Goal: Understand site structure: Understand site structure

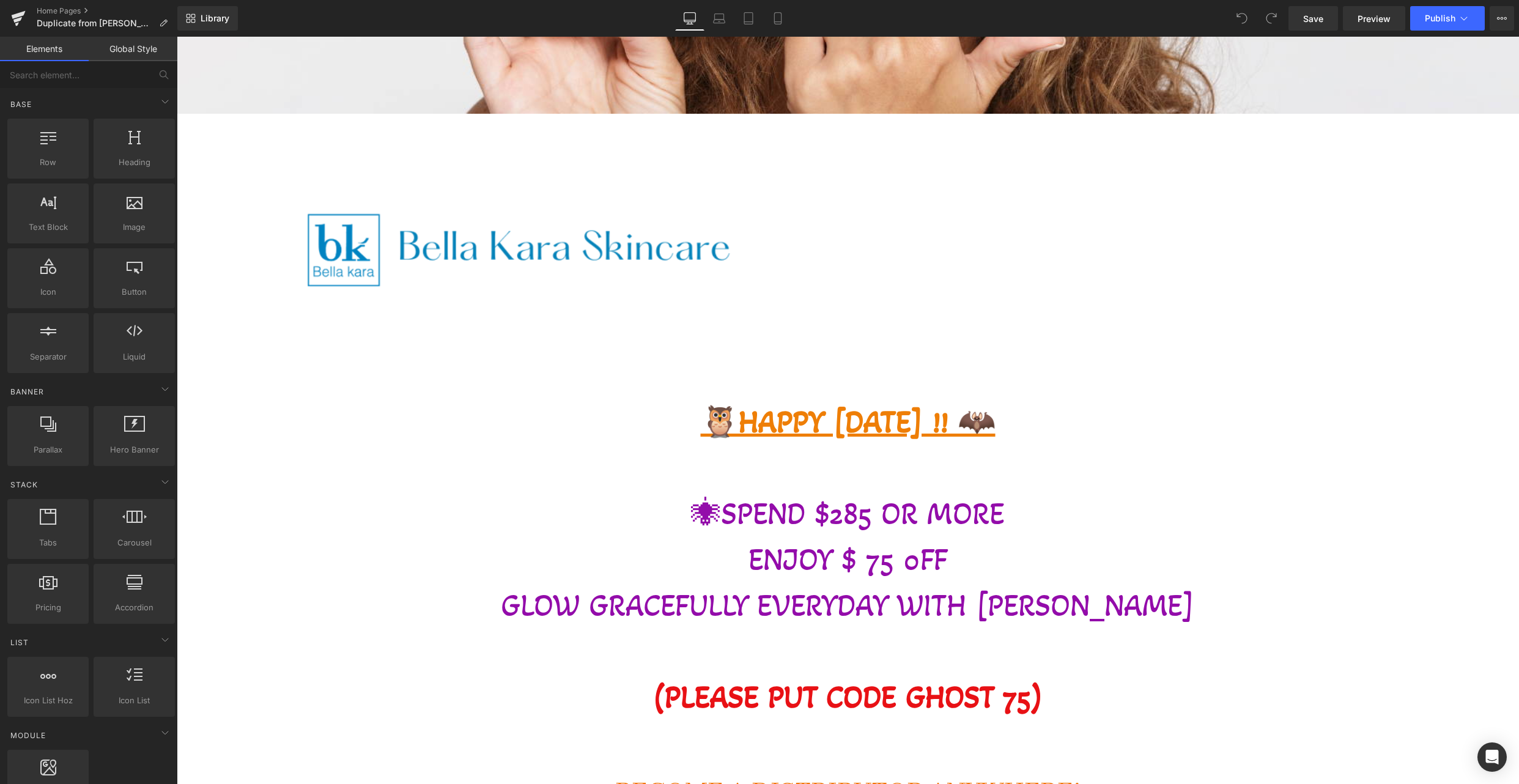
scroll to position [733, 0]
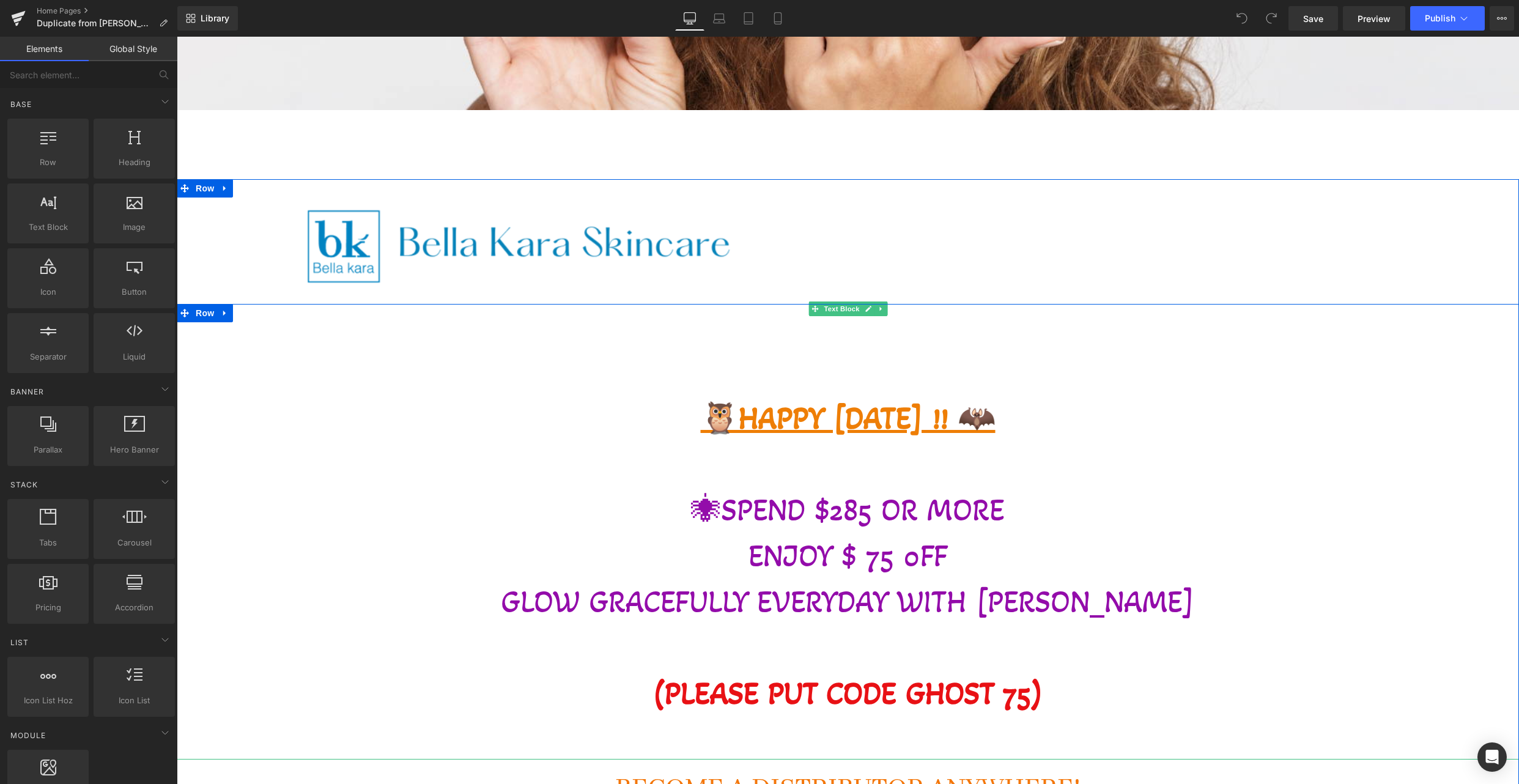
click at [764, 507] on span "🕷SPEND $285 OR MORE" at bounding box center [848, 510] width 314 height 37
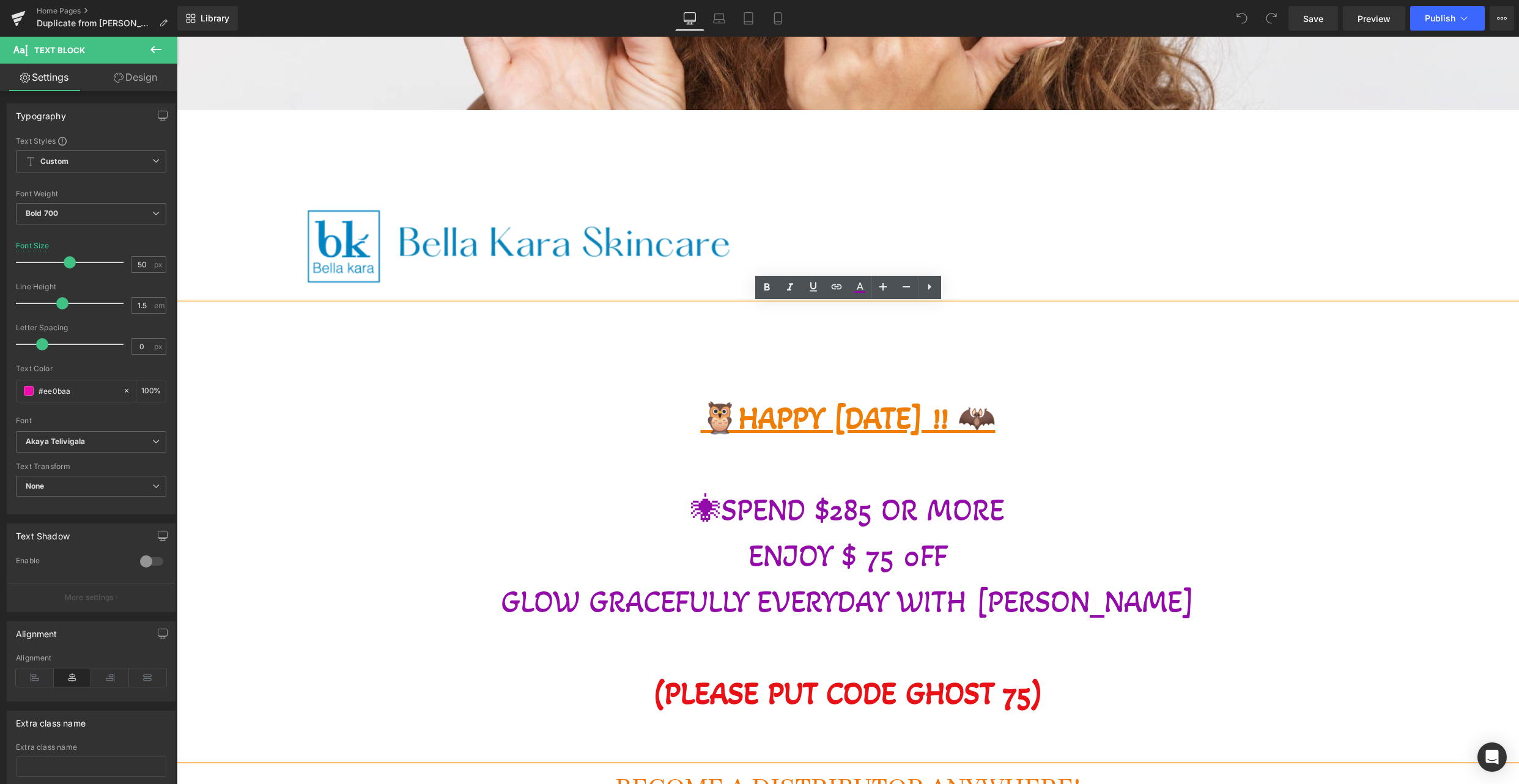
click at [754, 513] on span "🕷SPEND $285 OR MORE" at bounding box center [848, 510] width 314 height 37
drag, startPoint x: 723, startPoint y: 510, endPoint x: 1033, endPoint y: 532, distance: 310.8
click at [1033, 532] on p "🕷SPEND $285 OR MORE" at bounding box center [848, 510] width 1342 height 46
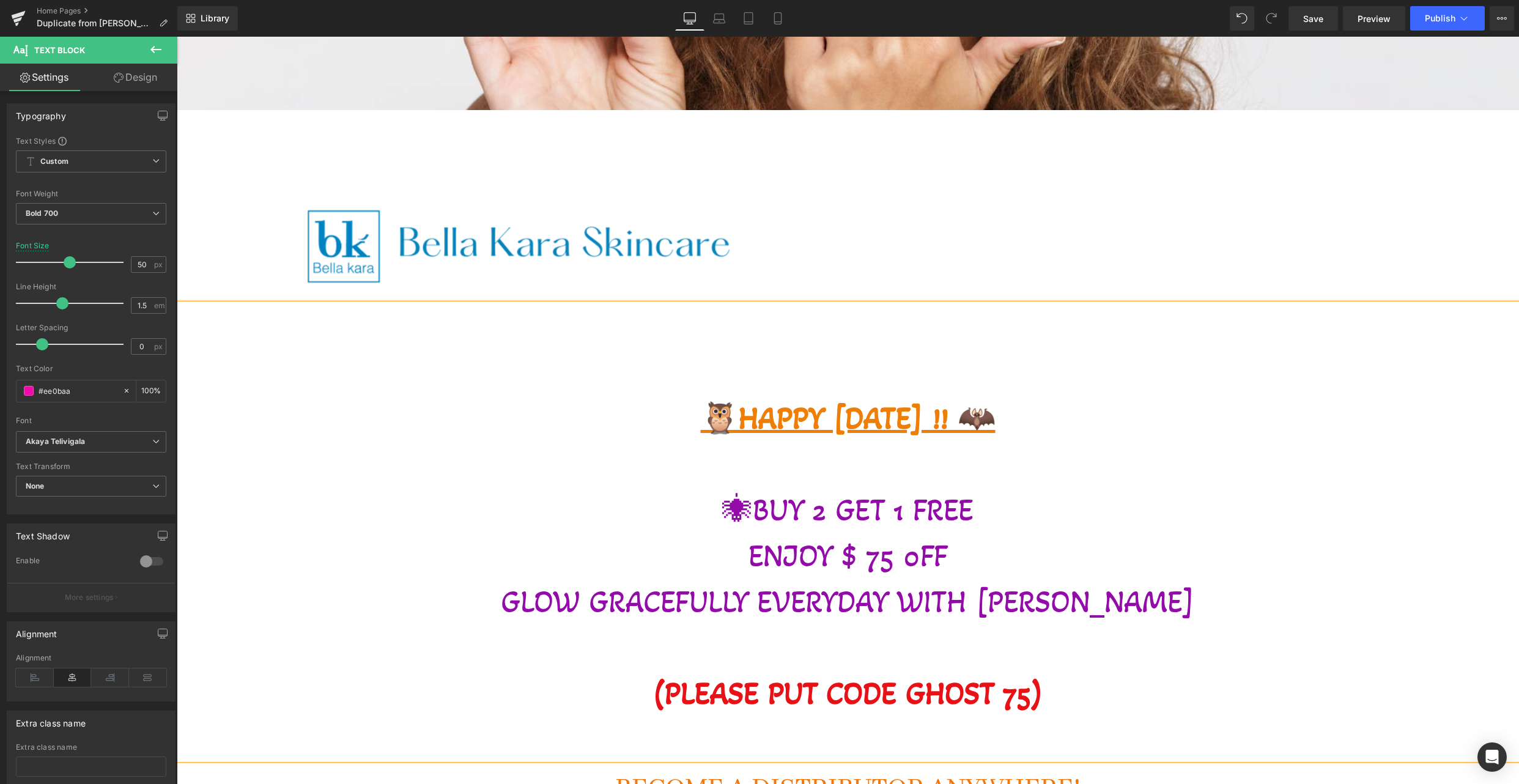
scroll to position [738, 0]
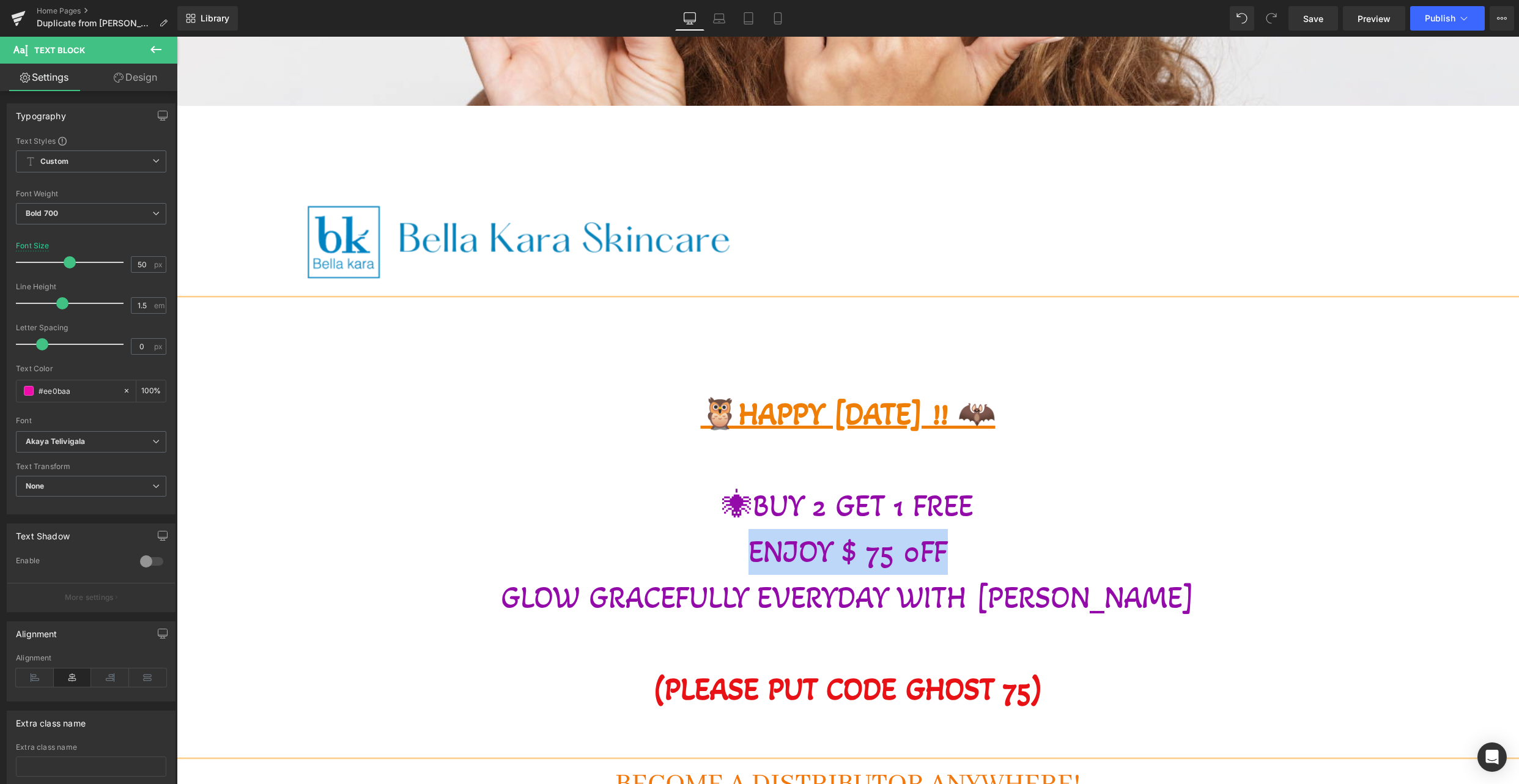
drag, startPoint x: 745, startPoint y: 548, endPoint x: 1033, endPoint y: 560, distance: 288.2
click at [1033, 560] on p "ENJOY $ 75 0FF" at bounding box center [848, 552] width 1342 height 46
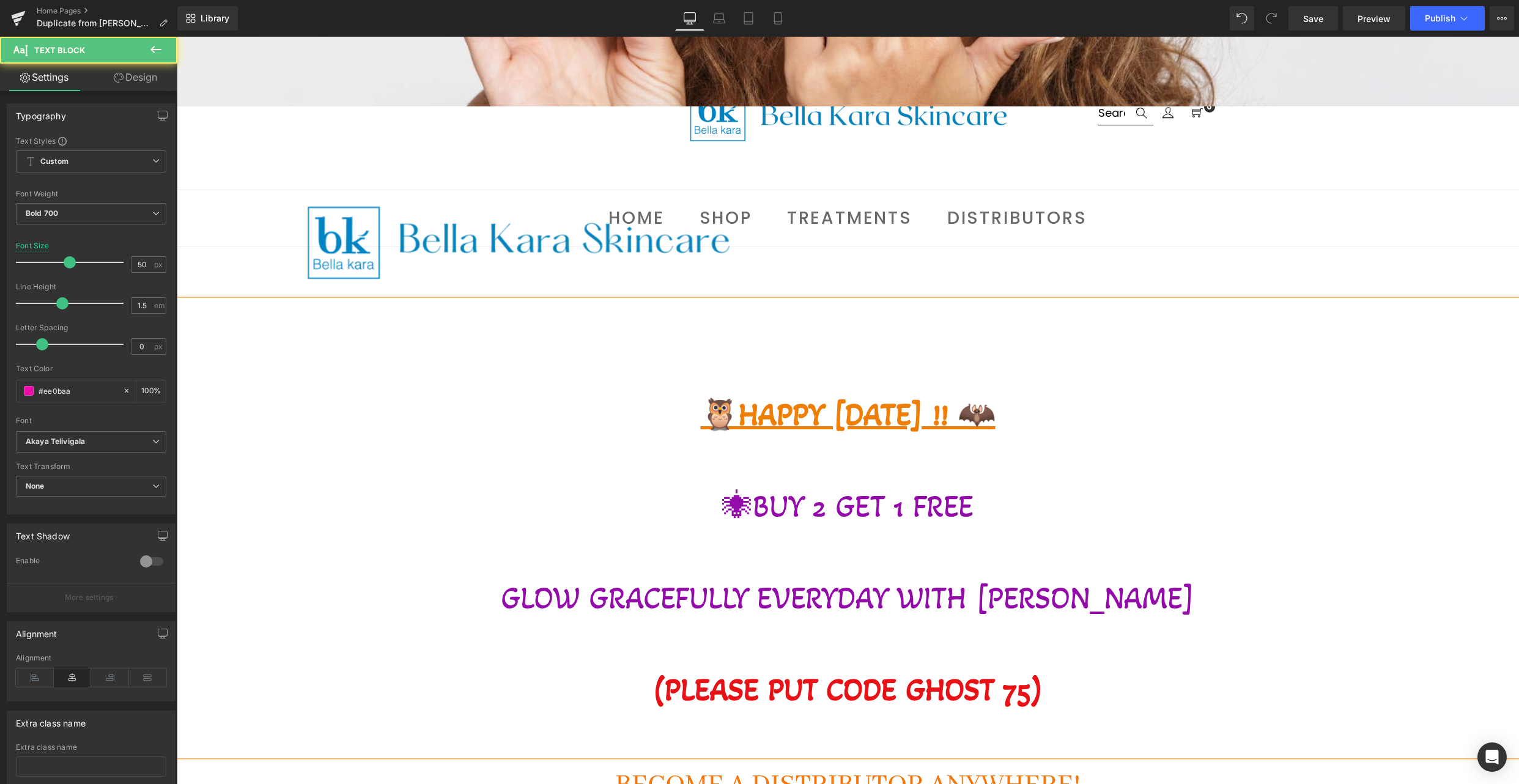
scroll to position [736, 0]
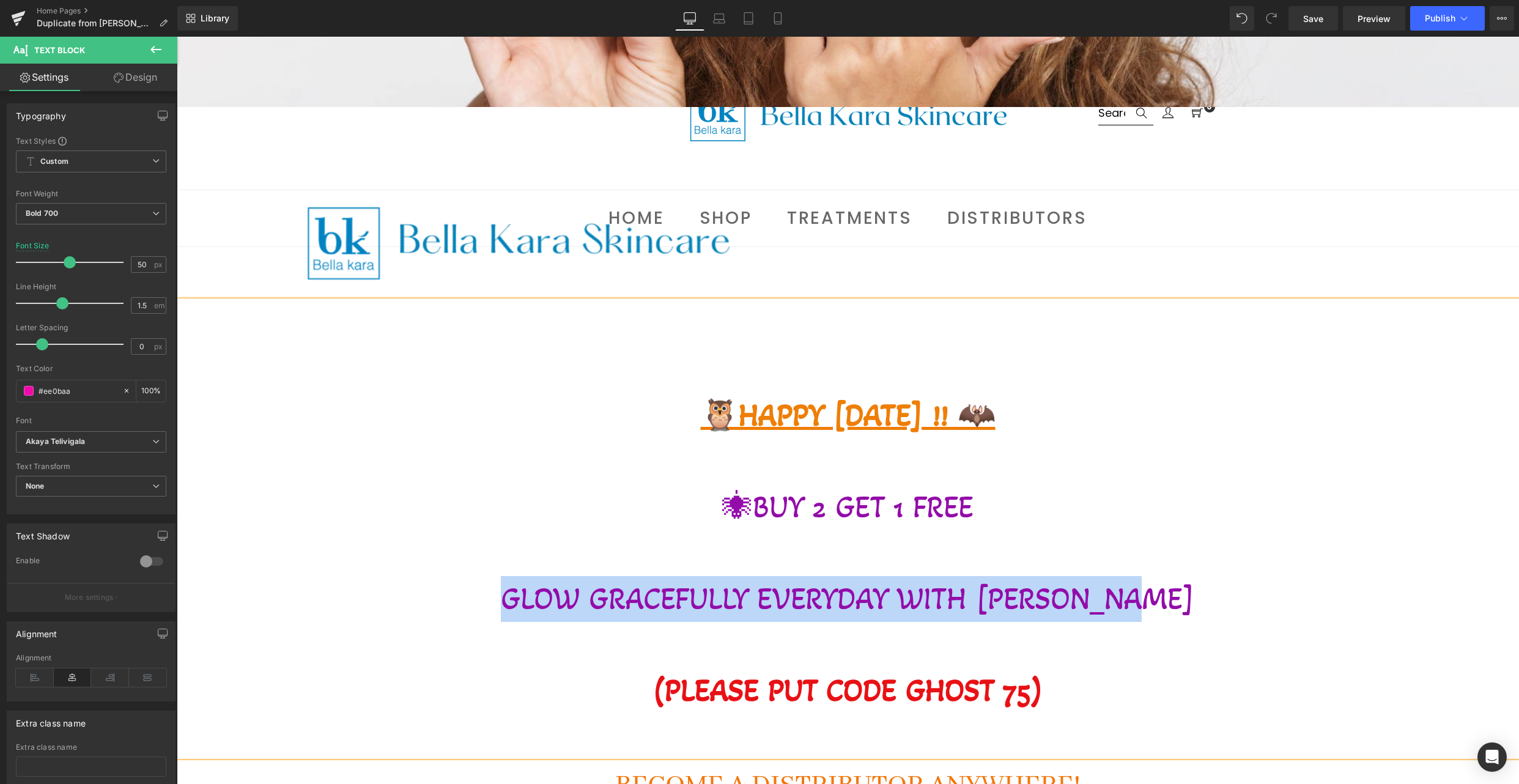
drag, startPoint x: 509, startPoint y: 596, endPoint x: 1166, endPoint y: 592, distance: 657.0
click at [1166, 592] on p "GLOW GRACEFULLY EVERYDAY WITH [PERSON_NAME]" at bounding box center [848, 599] width 1342 height 46
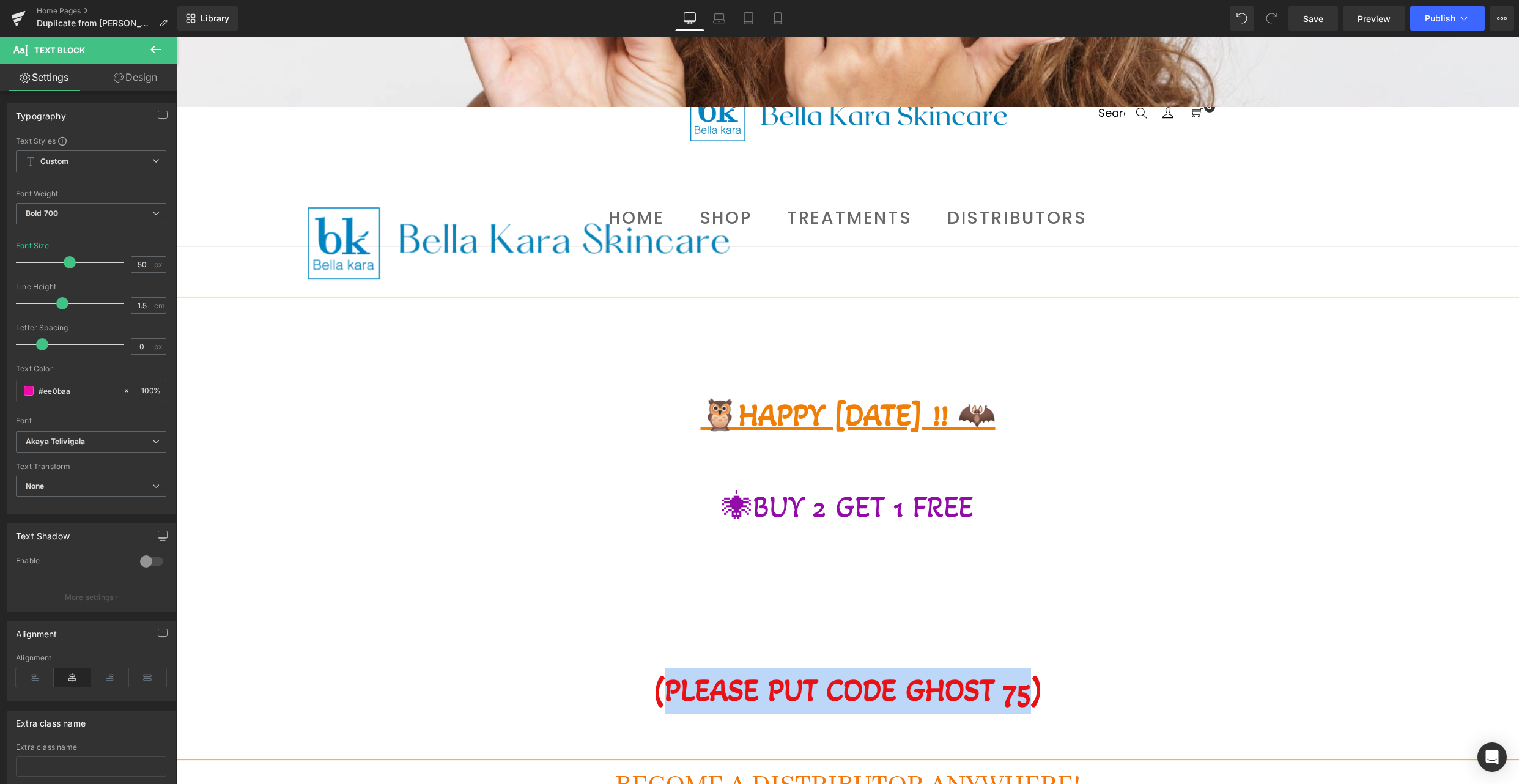
drag, startPoint x: 1027, startPoint y: 691, endPoint x: 669, endPoint y: 679, distance: 358.2
click at [669, 679] on strong "(PLEASE PUT CODE GHOST 75)" at bounding box center [848, 690] width 391 height 37
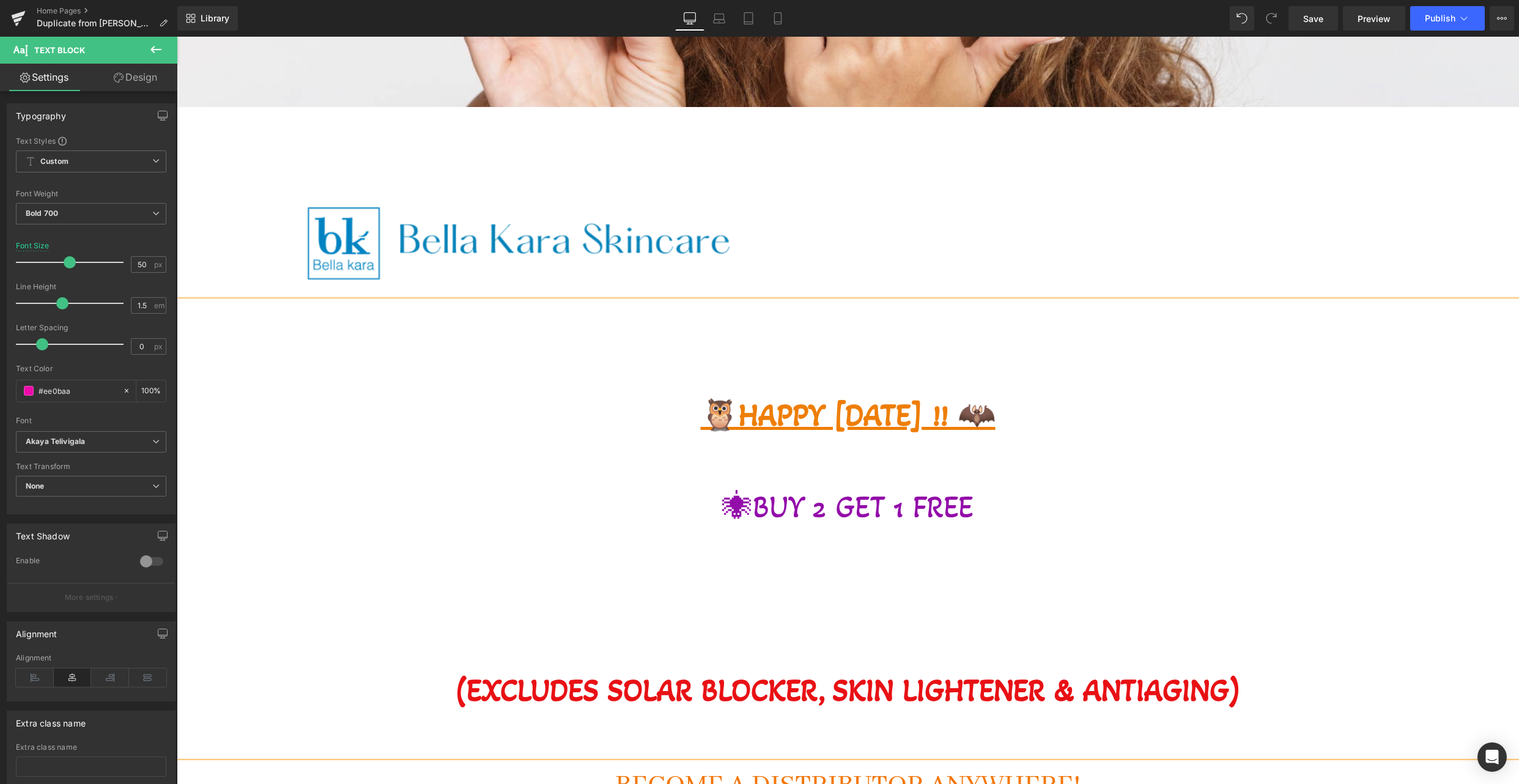
scroll to position [738, 0]
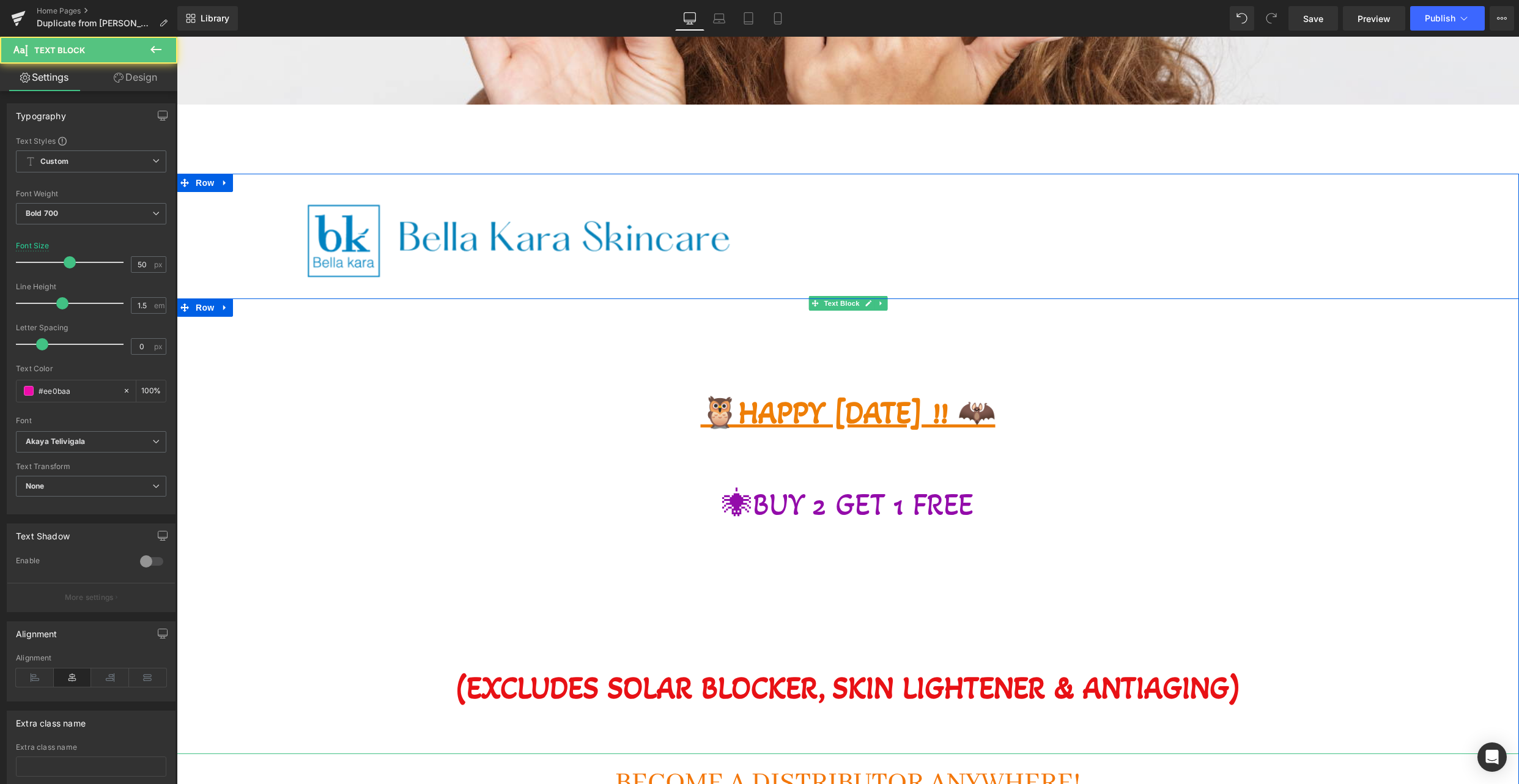
click at [830, 507] on span "🕷BUY 2 GET 1 FREE" at bounding box center [848, 504] width 251 height 37
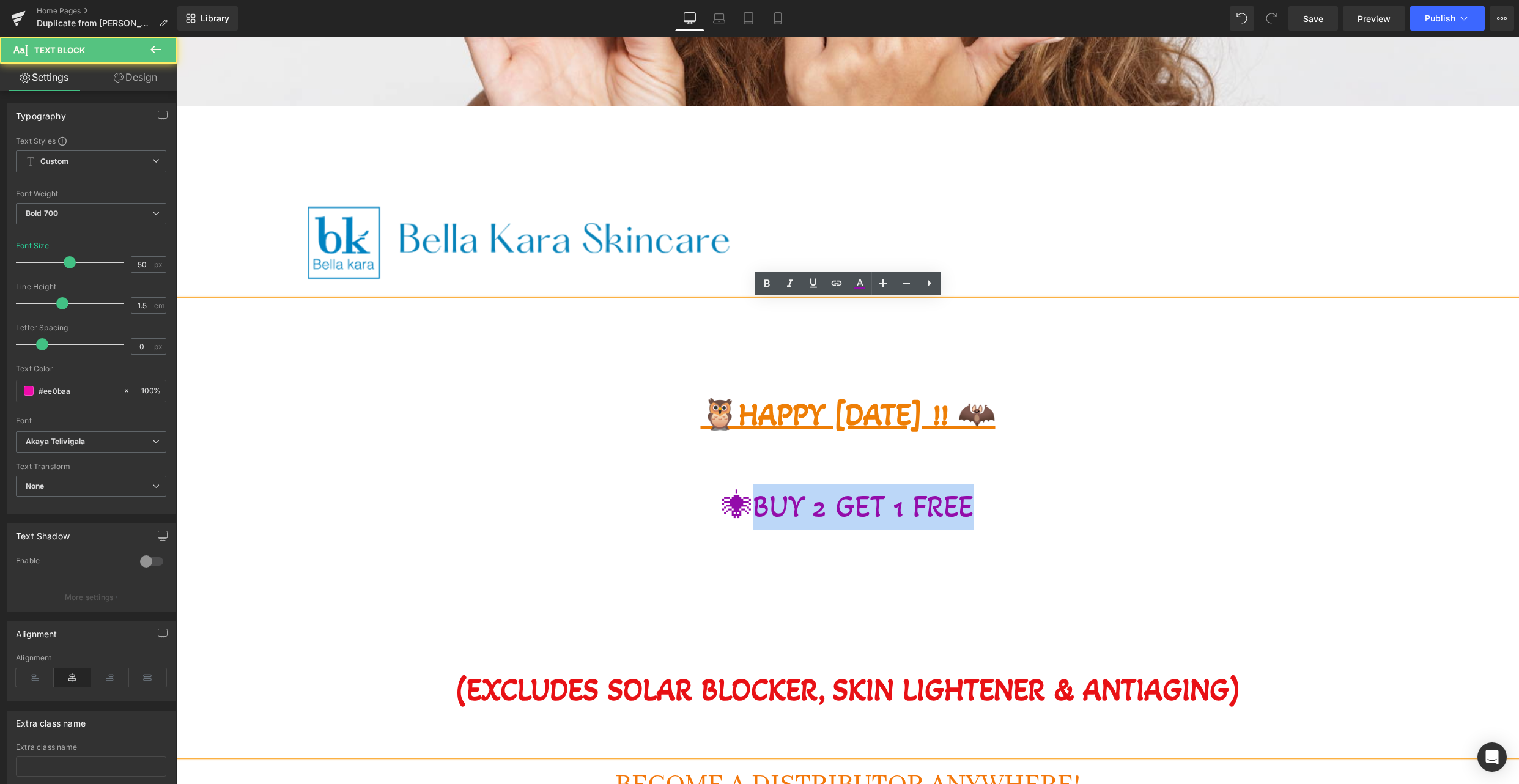
drag, startPoint x: 760, startPoint y: 505, endPoint x: 1048, endPoint y: 526, distance: 288.8
click at [1048, 526] on p "🕷BUY 2 GET 1 FREE" at bounding box center [848, 506] width 1342 height 46
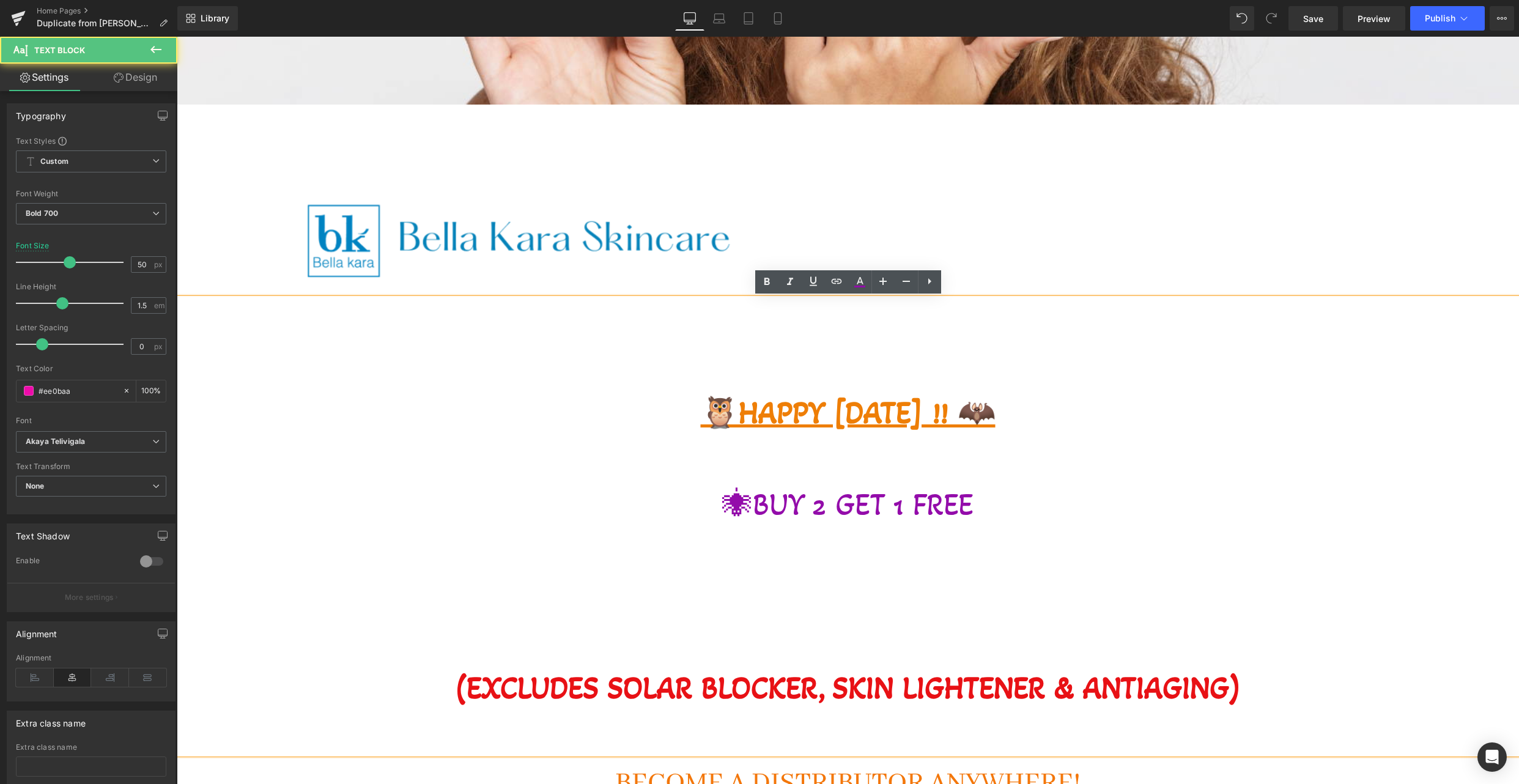
click at [654, 619] on p at bounding box center [848, 642] width 1342 height 46
click at [763, 552] on p at bounding box center [848, 550] width 1342 height 46
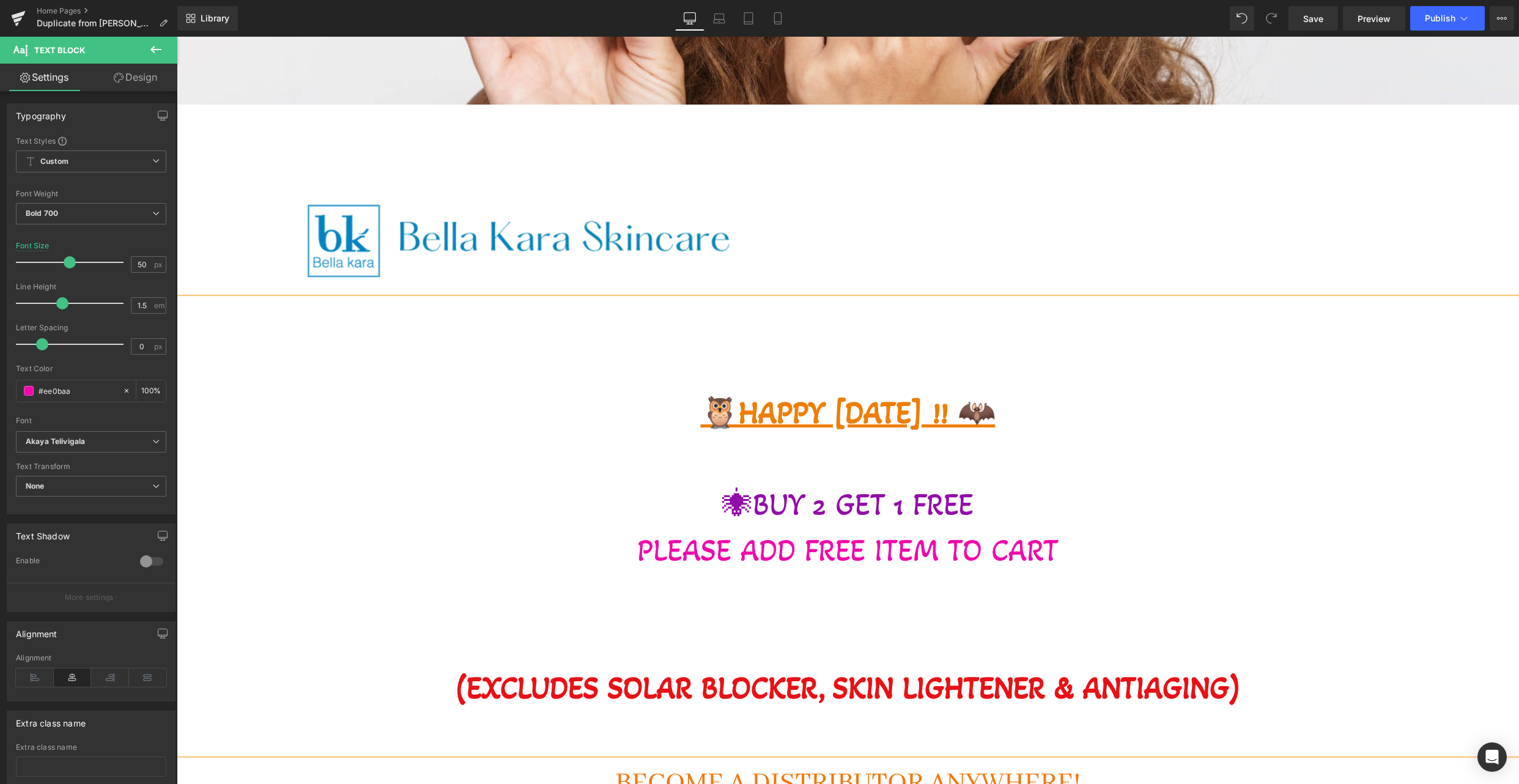
click at [778, 505] on span "🕷BUY 2 GET 1 FREE" at bounding box center [848, 504] width 251 height 37
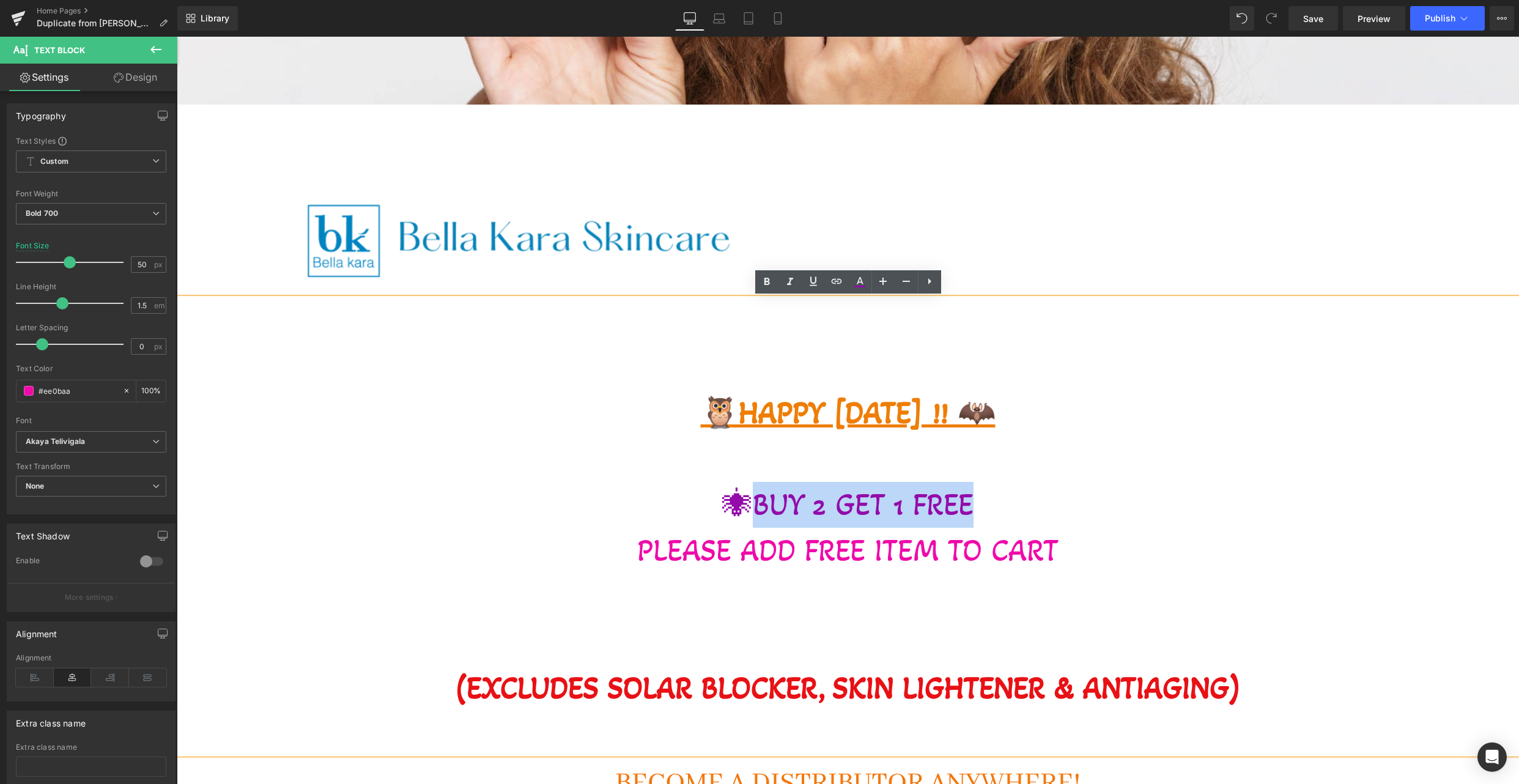
drag, startPoint x: 759, startPoint y: 504, endPoint x: 992, endPoint y: 510, distance: 233.1
click at [992, 510] on p "🕷BUY 2 GET 1 FREE" at bounding box center [848, 504] width 1342 height 46
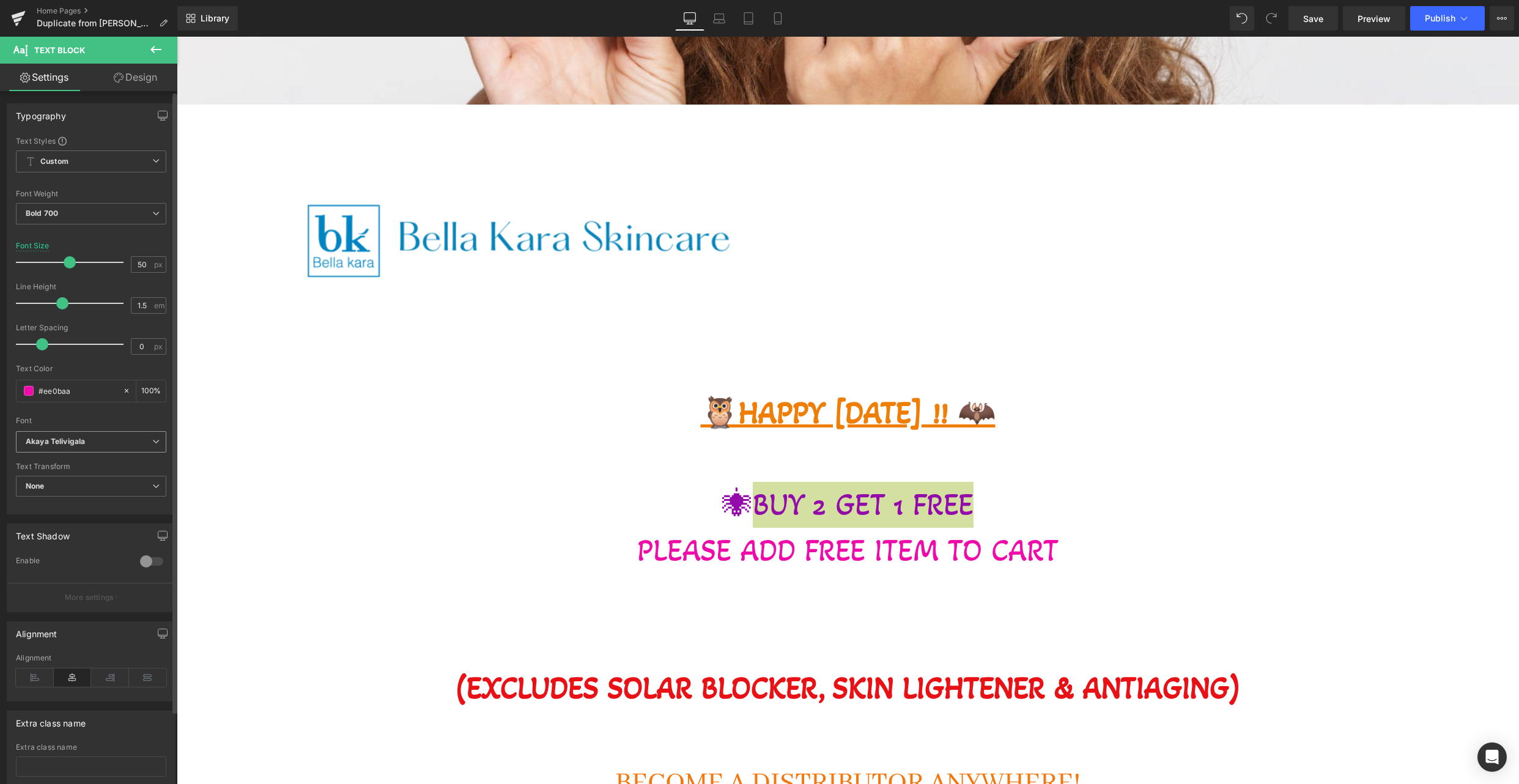
click at [106, 445] on b "Akaya Telivigala" at bounding box center [89, 441] width 127 height 11
click at [76, 508] on li "[PERSON_NAME]" at bounding box center [91, 517] width 151 height 19
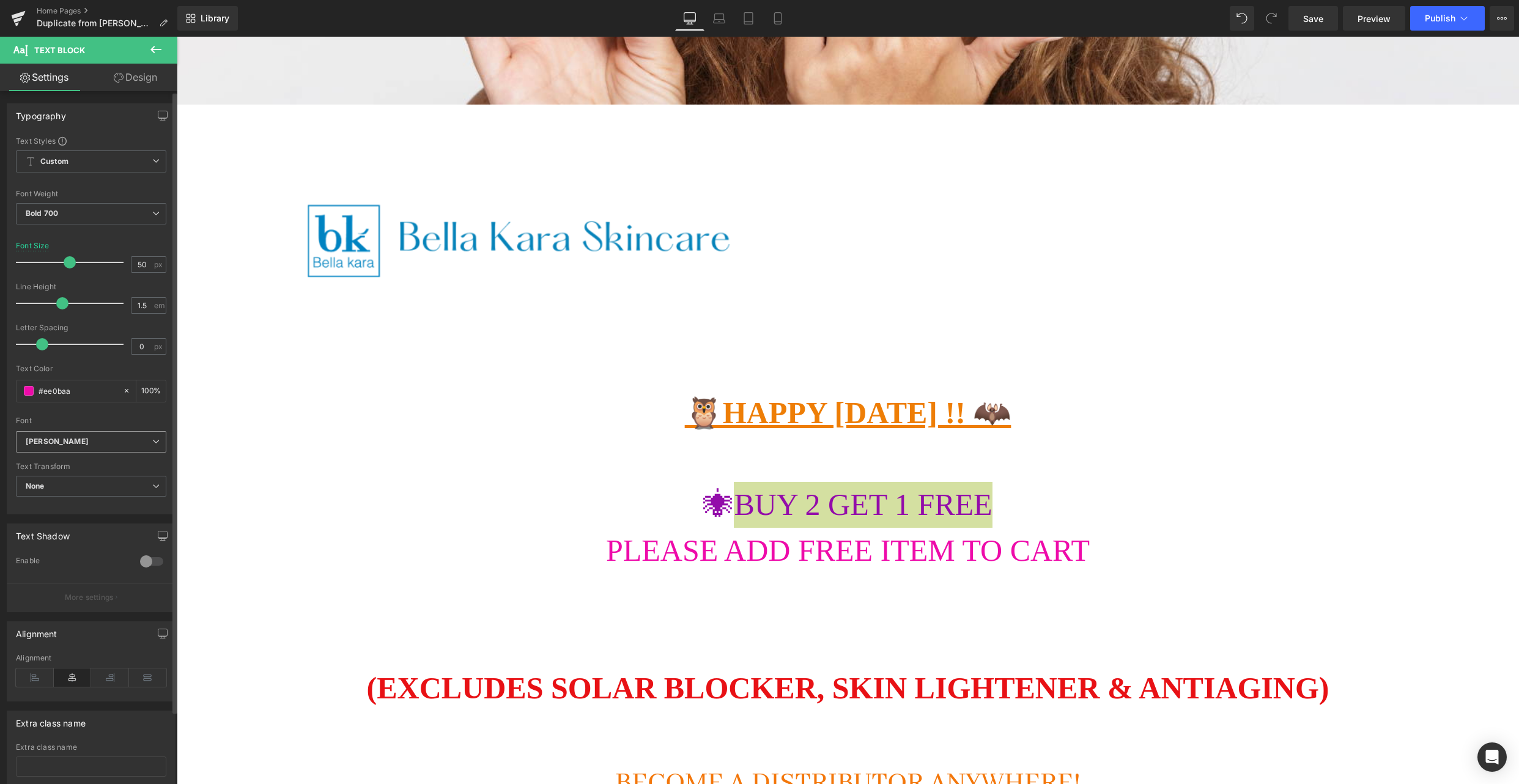
click at [89, 445] on icon "[PERSON_NAME]" at bounding box center [57, 441] width 63 height 11
click at [81, 482] on p "Akaya Kanadaka" at bounding box center [70, 479] width 59 height 9
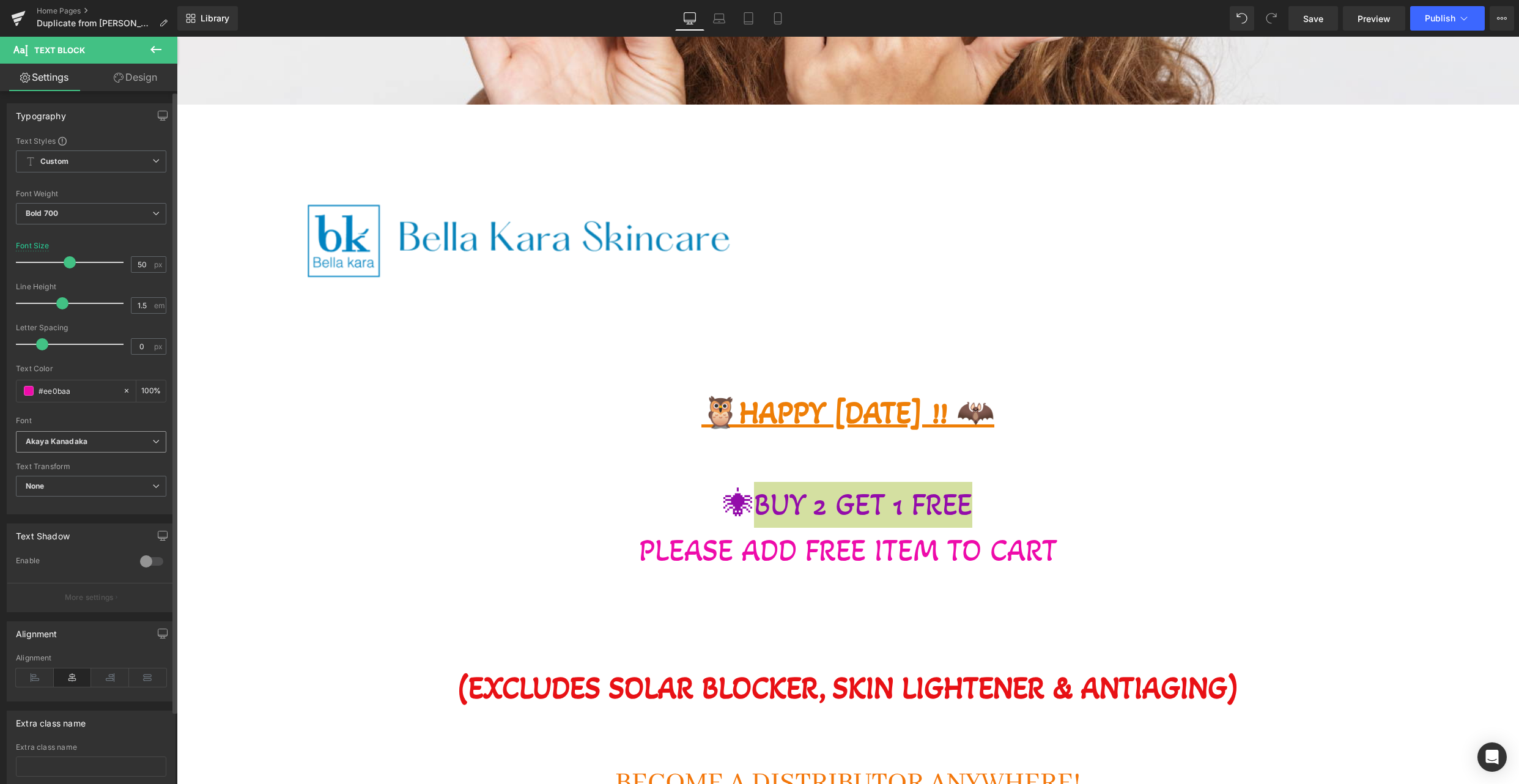
click at [88, 432] on span "Akaya Kanadaka" at bounding box center [91, 441] width 150 height 21
click at [71, 491] on li "Abyssinica SIL" at bounding box center [91, 498] width 151 height 19
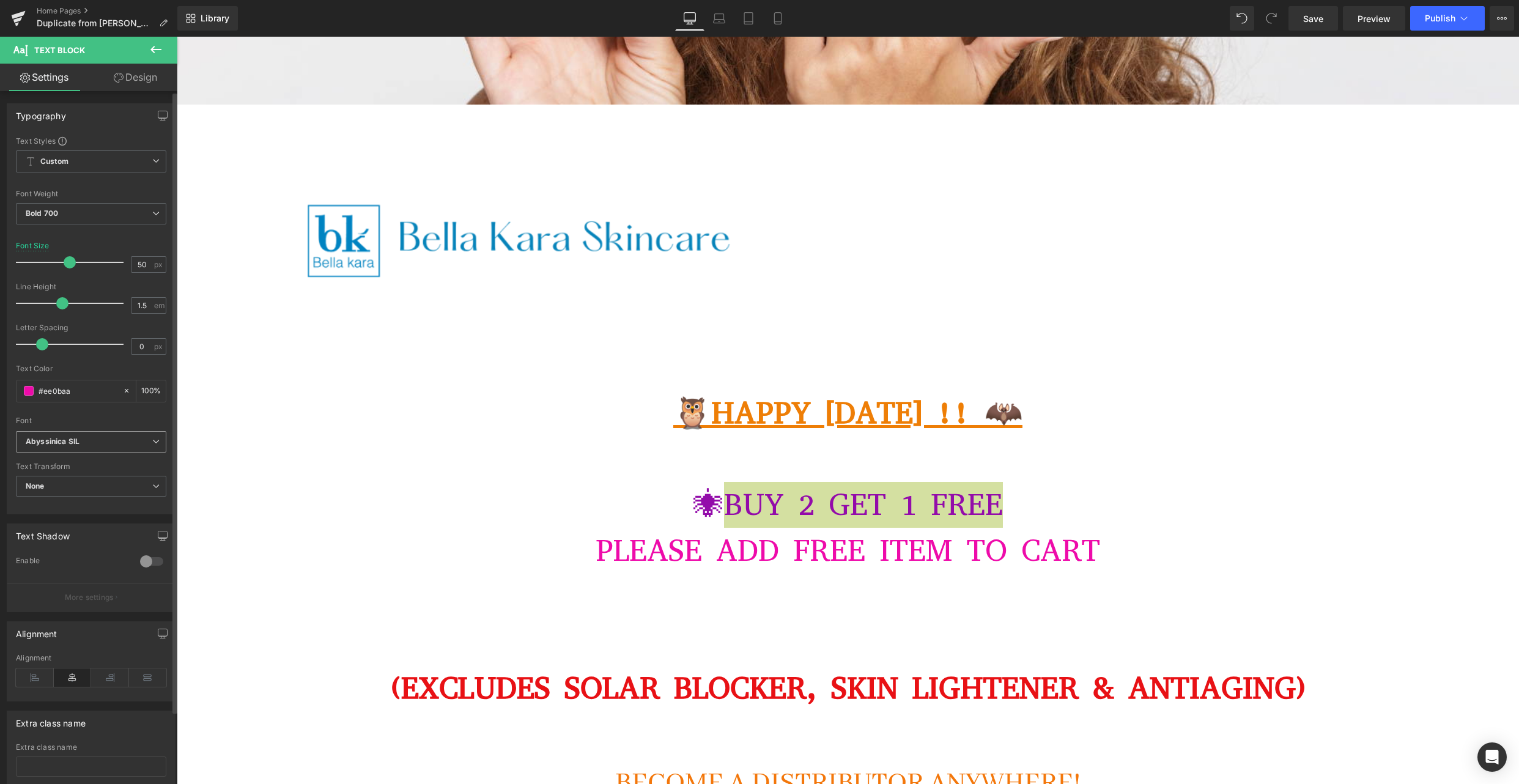
click at [92, 438] on b "Abyssinica SIL" at bounding box center [89, 441] width 127 height 11
click at [83, 474] on p "Akaya Telivigala" at bounding box center [68, 475] width 57 height 9
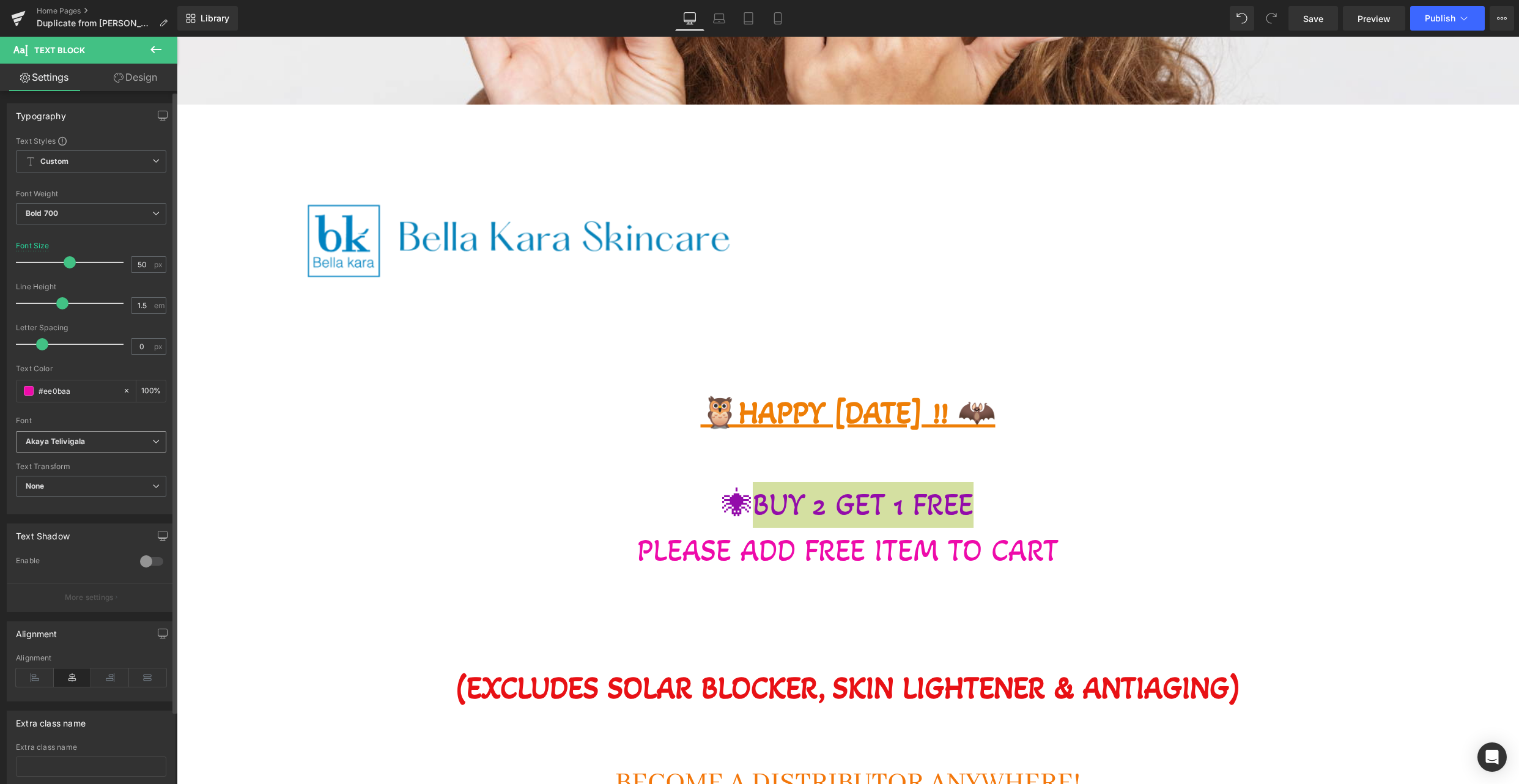
click at [90, 446] on span "Akaya Telivigala" at bounding box center [91, 441] width 150 height 21
click at [84, 458] on li "Adamina" at bounding box center [91, 455] width 151 height 19
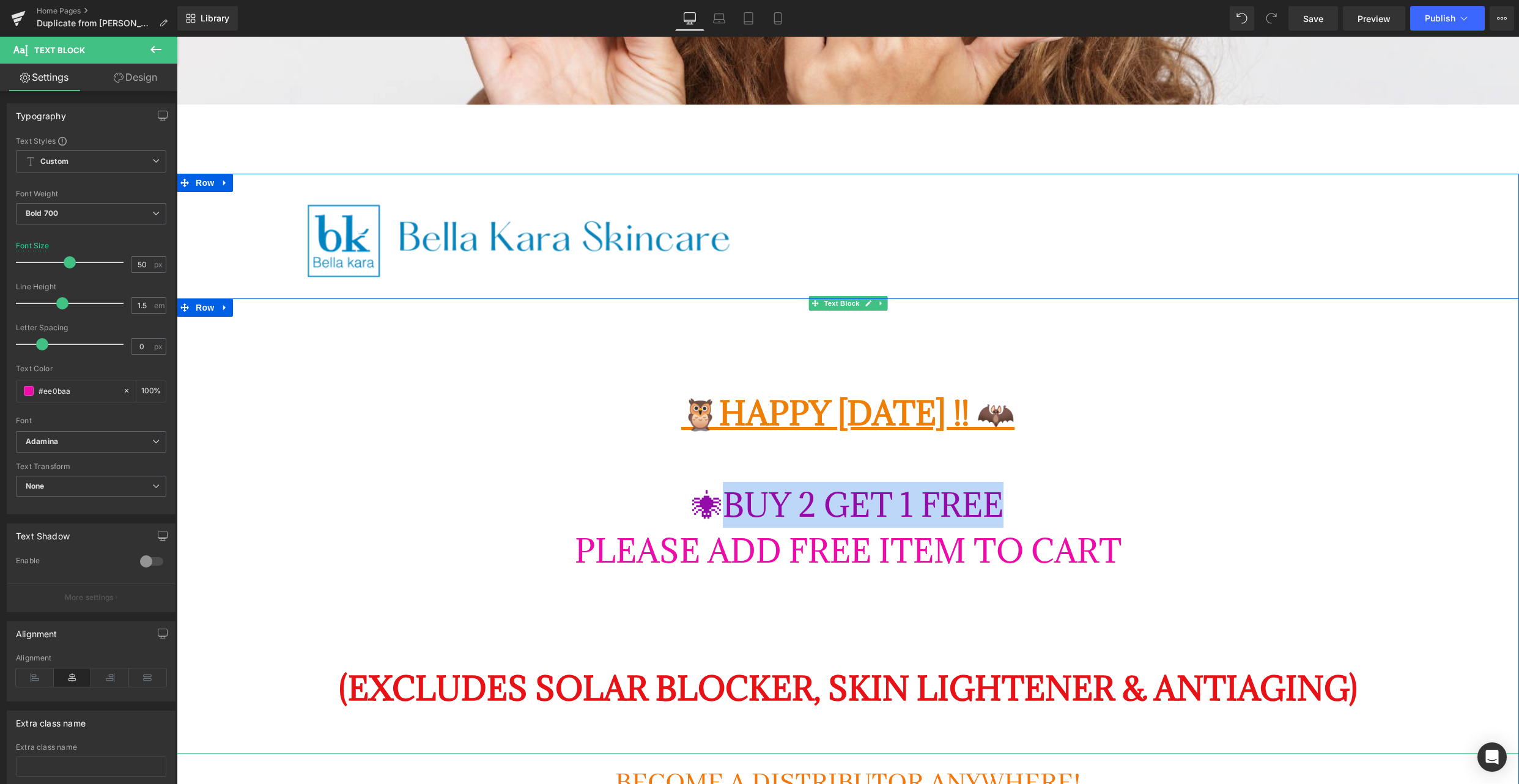
click at [1325, 518] on p "🕷BUY 2 GET 1 FREE" at bounding box center [848, 504] width 1342 height 46
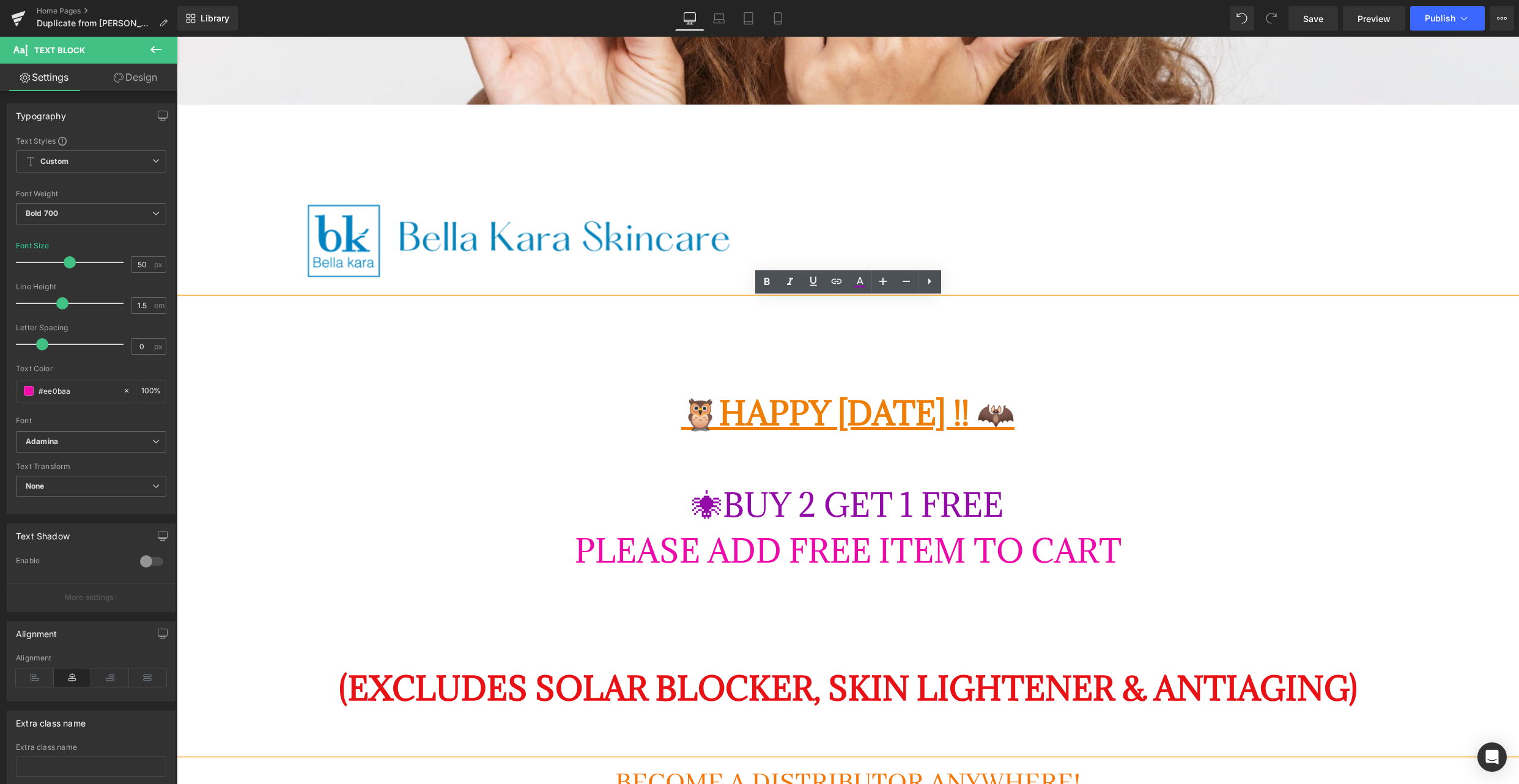
click at [578, 701] on strong "(EXCLUDES SOLAR BLOCKER, SKIN LIGHTENER & ANTIAGING)" at bounding box center [848, 688] width 1019 height 42
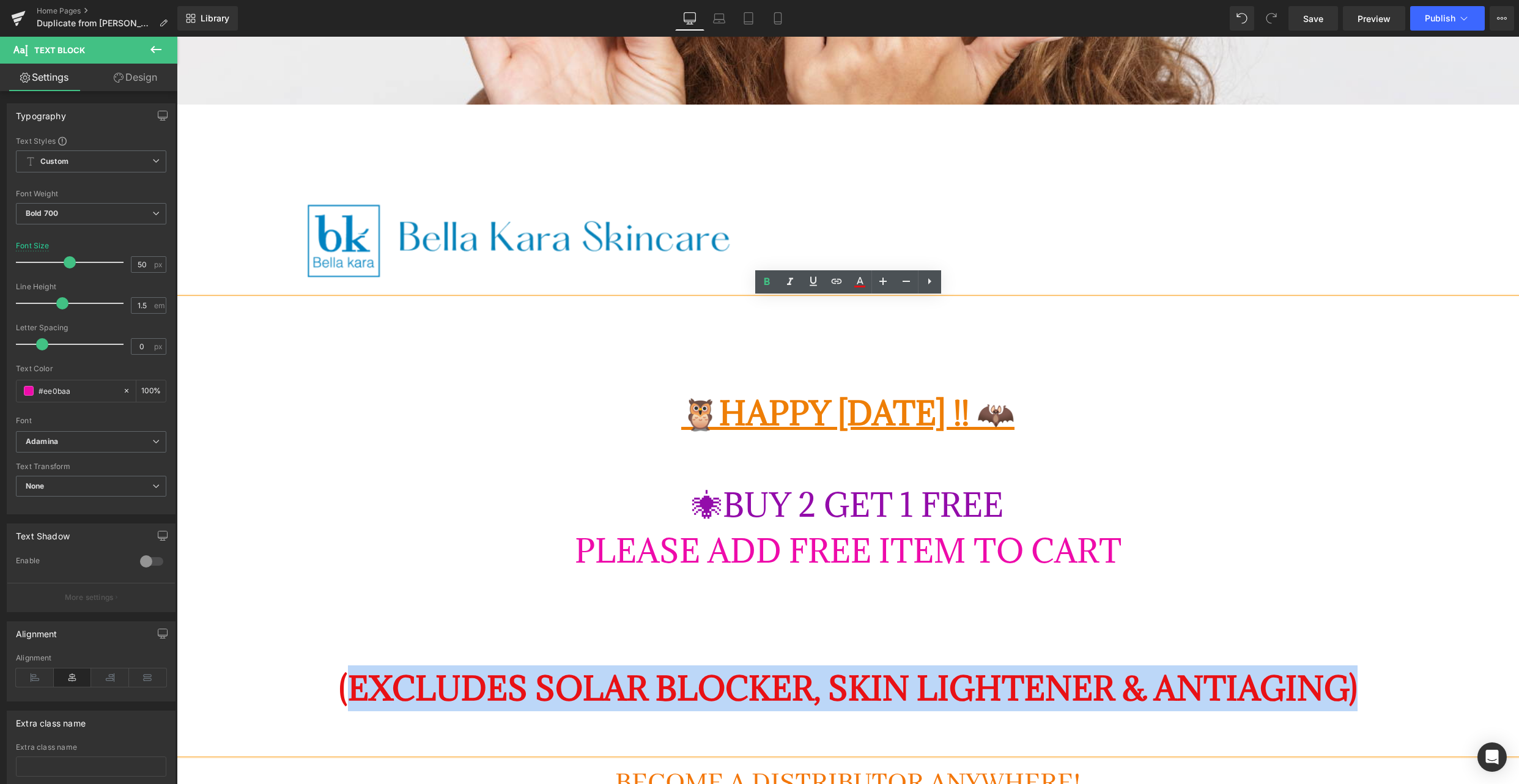
drag, startPoint x: 345, startPoint y: 681, endPoint x: 1503, endPoint y: 689, distance: 1158.0
click at [1503, 689] on p "(EXCLUDES SOLAR BLOCKER, SKIN LIGHTENER & ANTIAGING)" at bounding box center [848, 688] width 1342 height 46
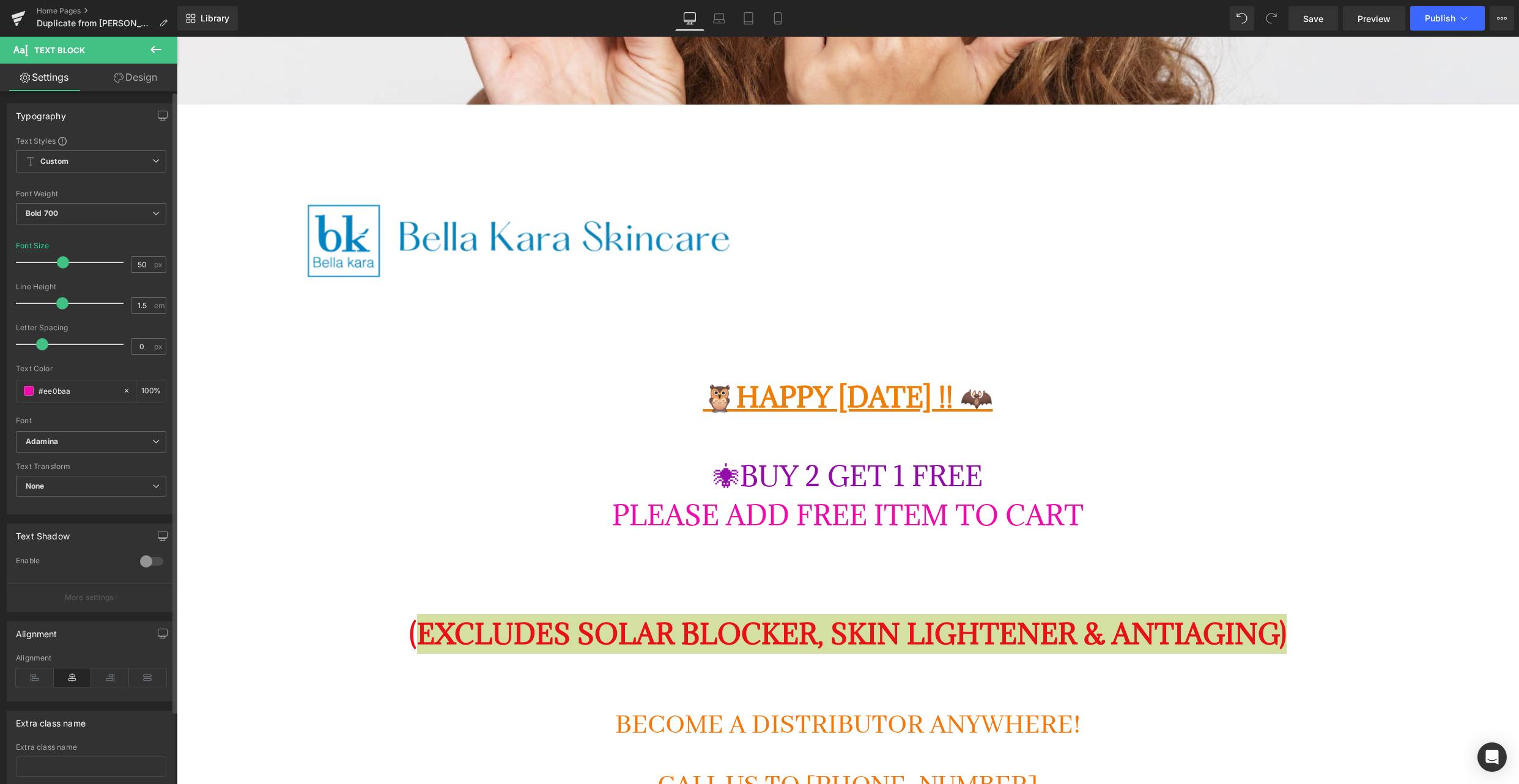
scroll to position [5212, 1342]
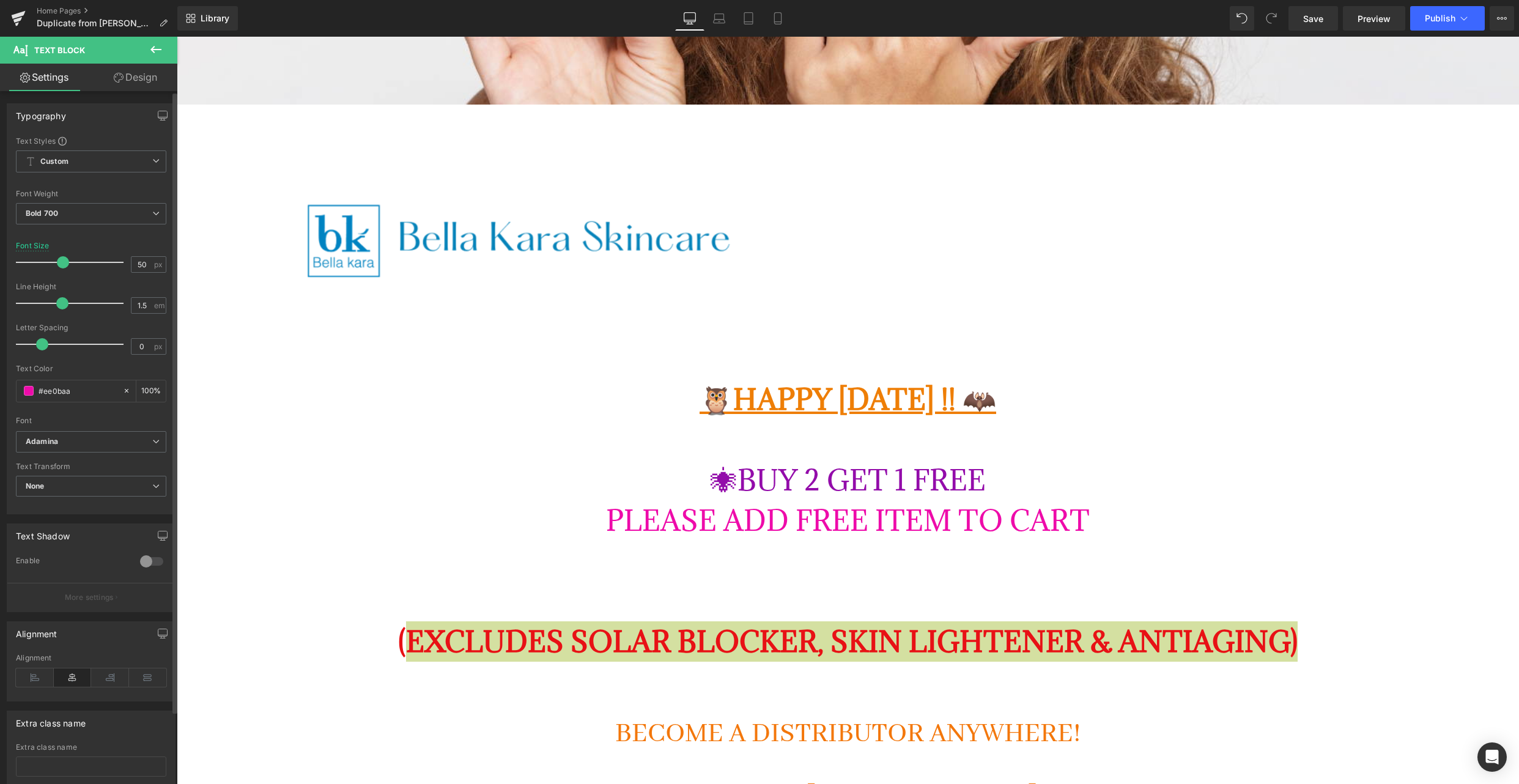
drag, startPoint x: 66, startPoint y: 262, endPoint x: 60, endPoint y: 260, distance: 6.3
click at [60, 260] on span at bounding box center [63, 262] width 13 height 13
click at [779, 16] on icon at bounding box center [778, 19] width 13 height 13
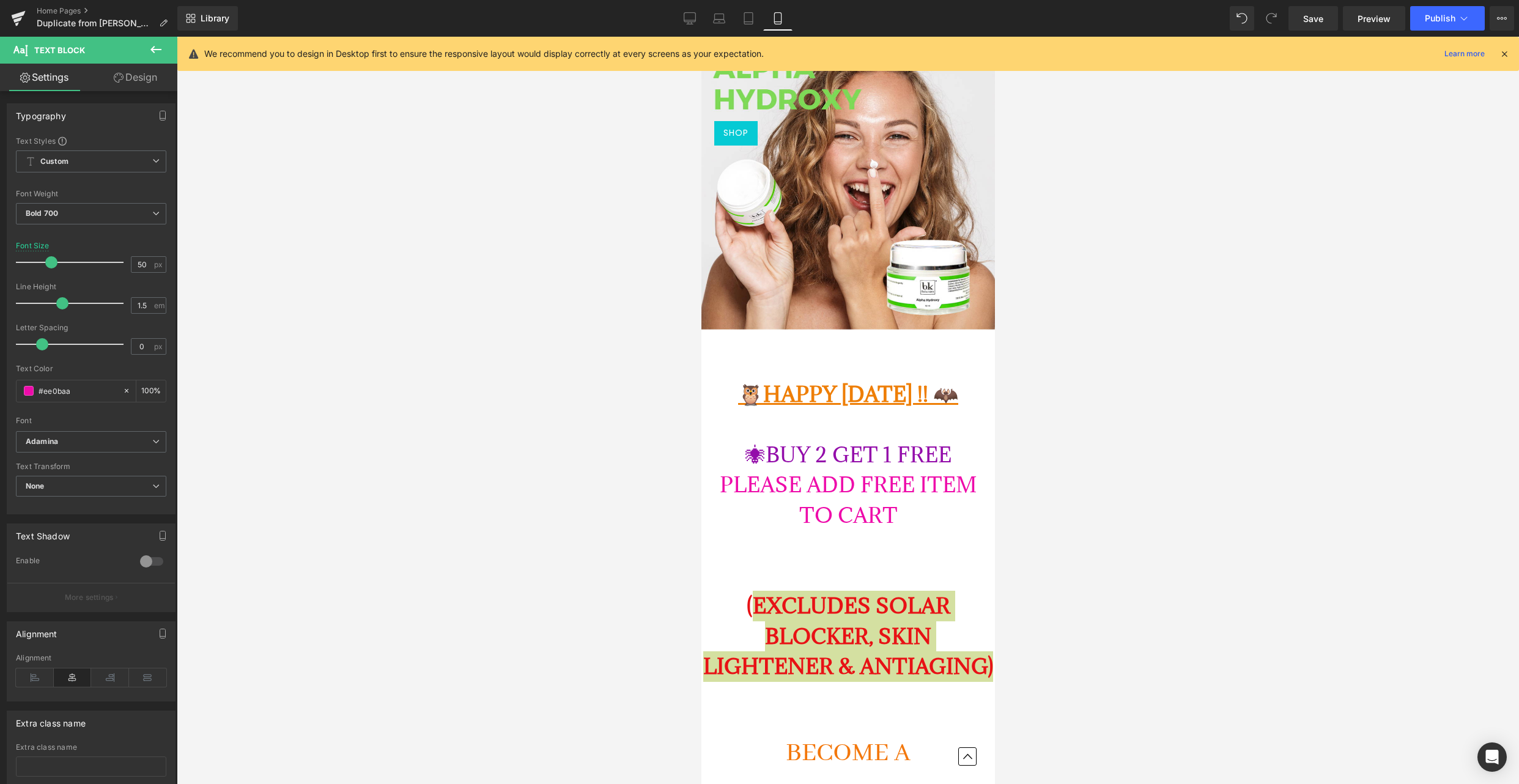
scroll to position [6, 6]
click at [1316, 21] on span "Save" at bounding box center [1314, 19] width 20 height 13
click at [1428, 24] on button "Publish" at bounding box center [1448, 18] width 75 height 24
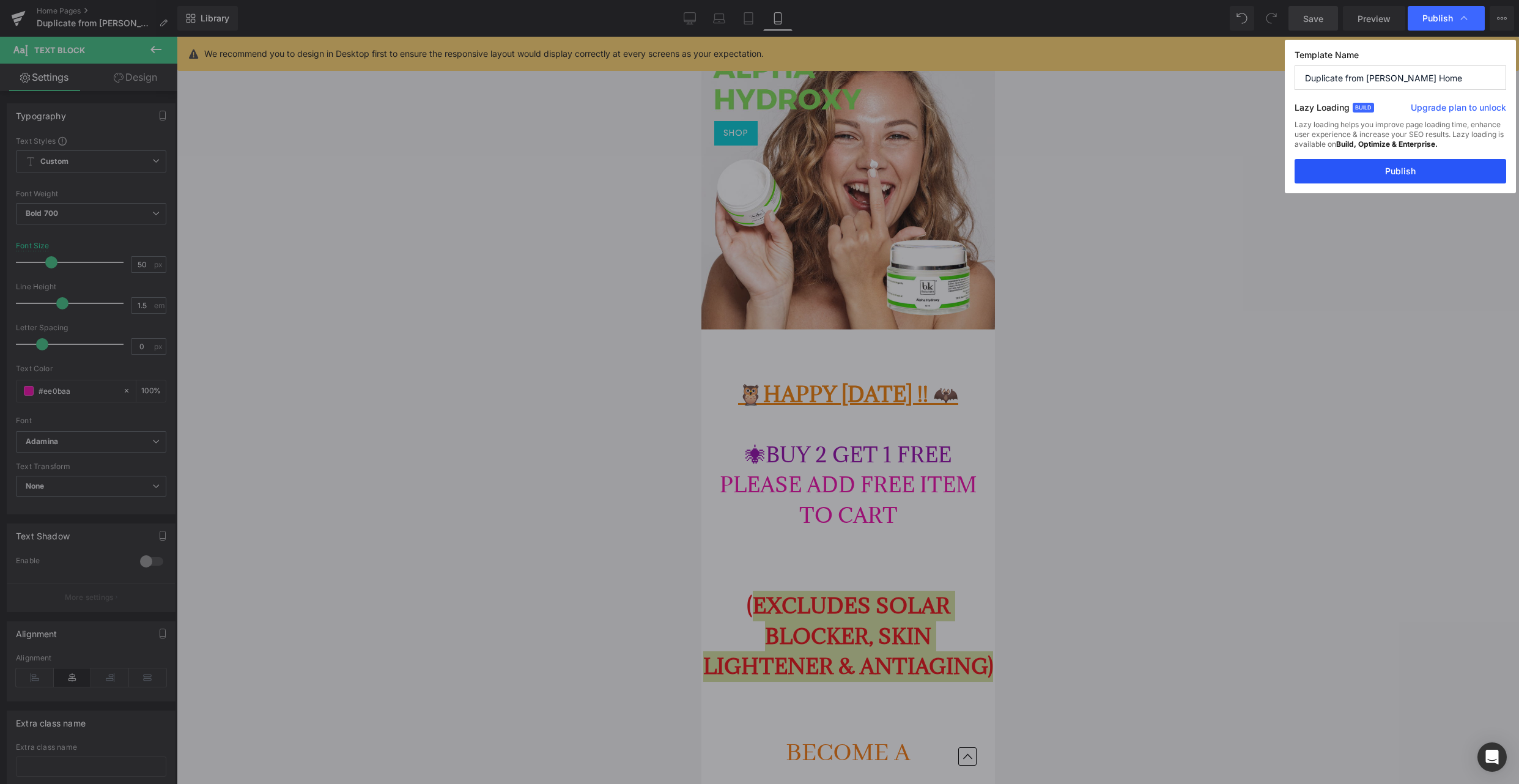
click at [1434, 174] on button "Publish" at bounding box center [1401, 171] width 212 height 24
